Goal: Information Seeking & Learning: Learn about a topic

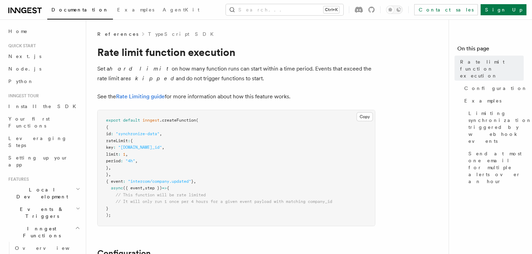
drag, startPoint x: 120, startPoint y: 148, endPoint x: 232, endPoint y: 149, distance: 111.5
click at [232, 148] on pre "export default inngest .createFunction ( { id : "synchronize-data" , rateLimit …" at bounding box center [236, 168] width 277 height 116
drag, startPoint x: 232, startPoint y: 149, endPoint x: 185, endPoint y: 162, distance: 49.0
click at [173, 165] on pre "export default inngest .createFunction ( { id : "synchronize-data" , rateLimit …" at bounding box center [236, 168] width 277 height 116
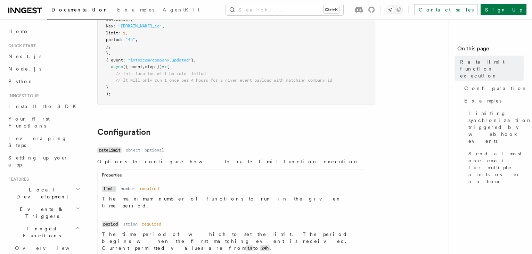
scroll to position [158, 0]
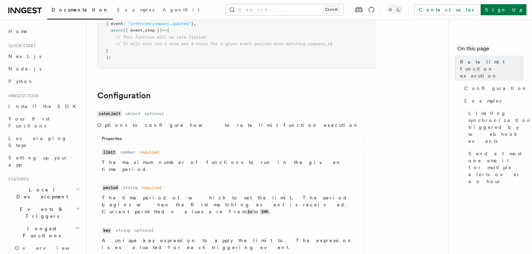
click at [237, 125] on p "Options to configure how to rate limit function execution" at bounding box center [230, 125] width 267 height 7
click at [256, 156] on dl "Name limit Type number Required required Description The maximum number of func…" at bounding box center [231, 161] width 258 height 24
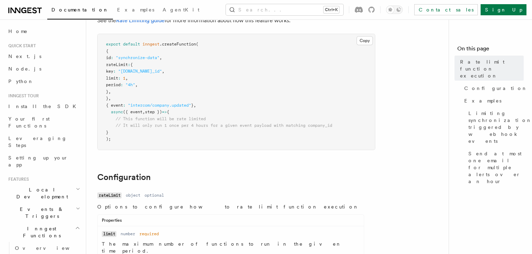
scroll to position [63, 0]
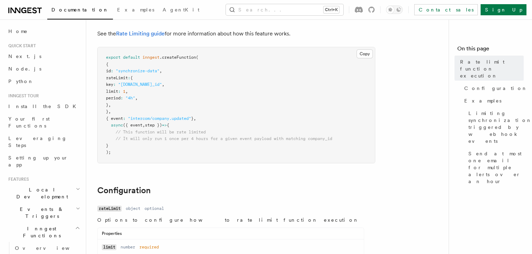
click at [164, 84] on span "," at bounding box center [163, 84] width 2 height 5
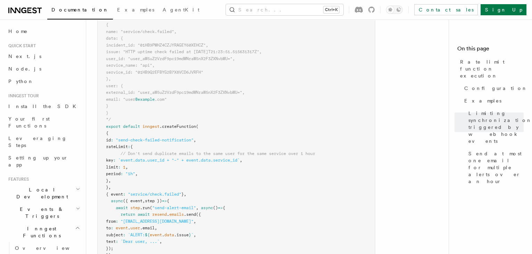
scroll to position [1003, 0]
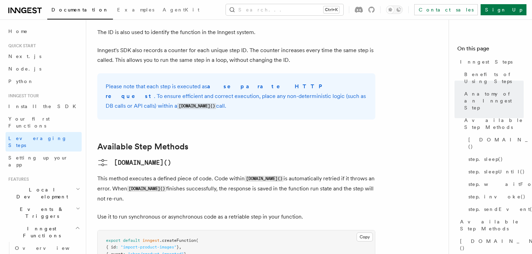
scroll to position [537, 0]
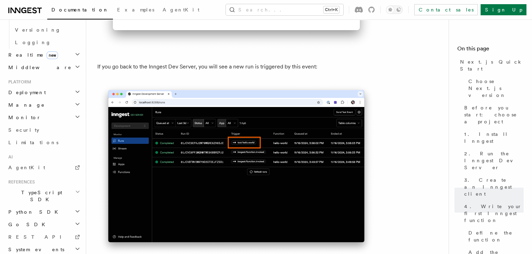
scroll to position [4093, 0]
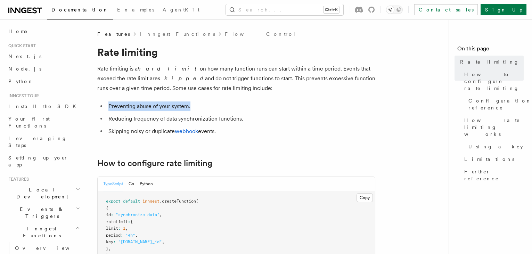
drag, startPoint x: 196, startPoint y: 107, endPoint x: 109, endPoint y: 107, distance: 86.2
click at [109, 107] on li "Preventing abuse of your system." at bounding box center [240, 106] width 269 height 10
click at [270, 108] on li "Preventing abuse of your system." at bounding box center [240, 106] width 269 height 10
click at [253, 118] on li "Reducing frequency of data synchronization functions." at bounding box center [240, 119] width 269 height 10
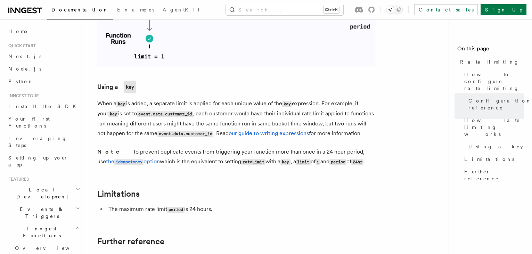
scroll to position [1042, 0]
